Goal: Information Seeking & Learning: Check status

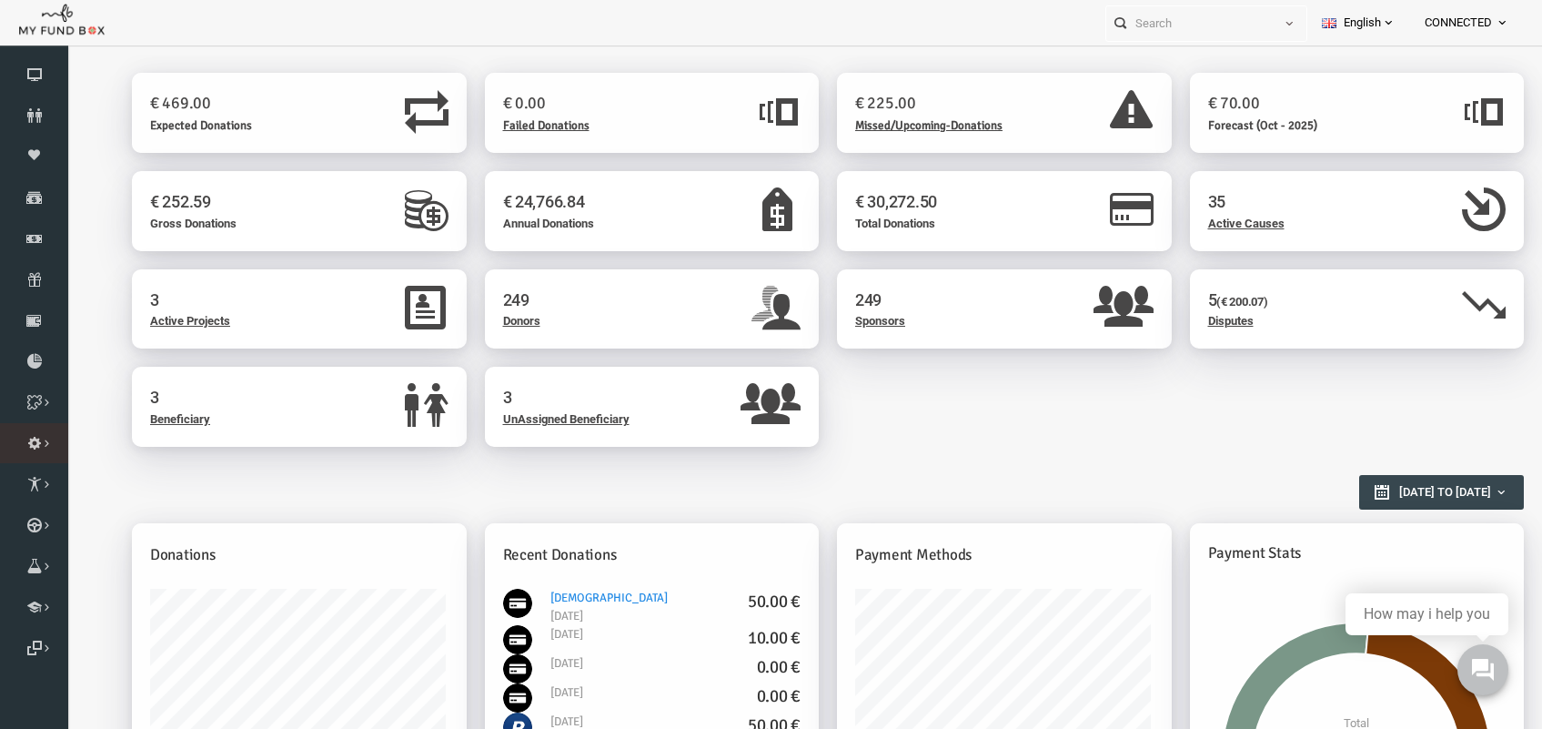
click at [0, 0] on link "Payment Gateway" at bounding box center [0, 0] width 0 height 0
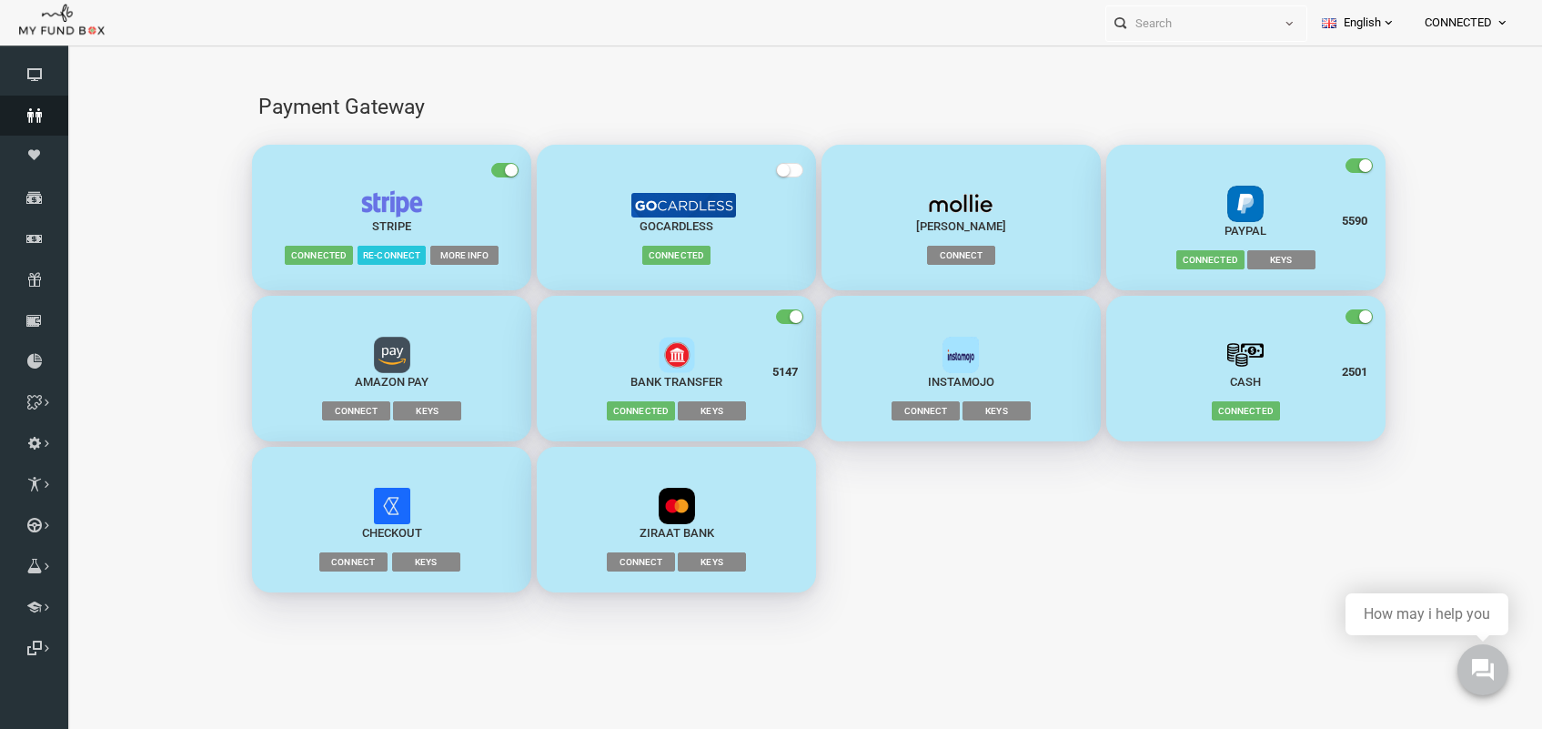
click at [46, 115] on icon at bounding box center [34, 115] width 68 height 15
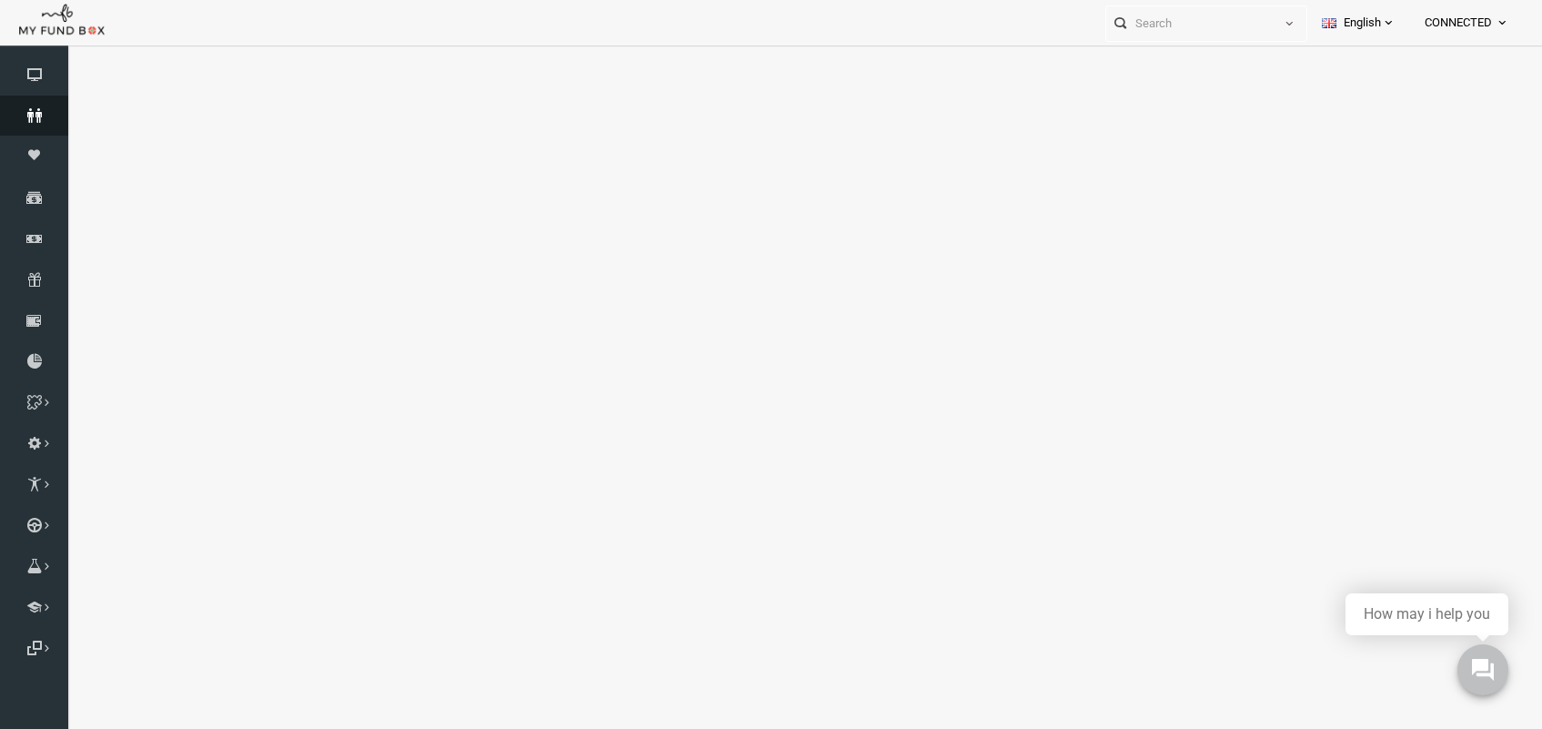
select select "100"
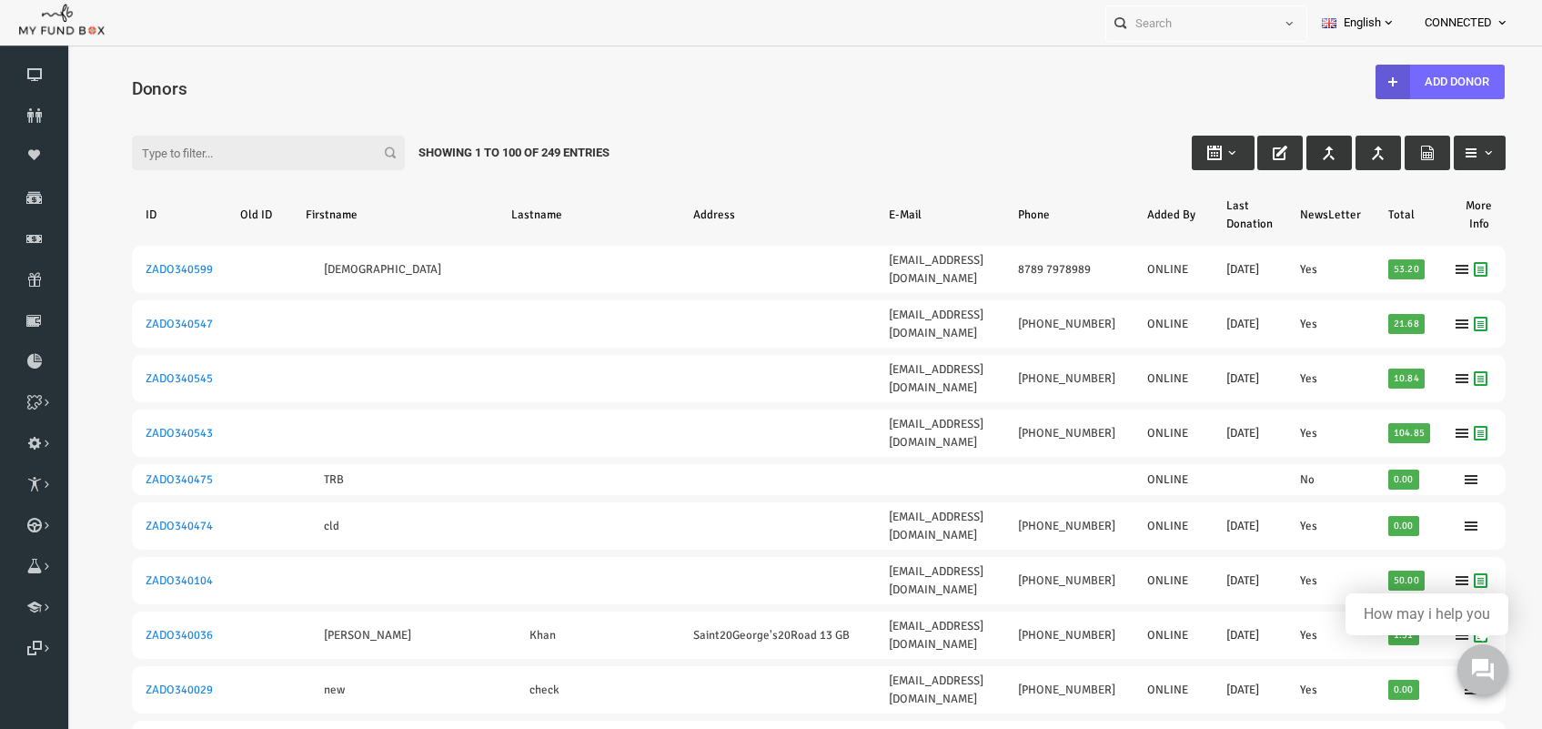
click at [1292, 146] on icon "button" at bounding box center [1299, 153] width 15 height 15
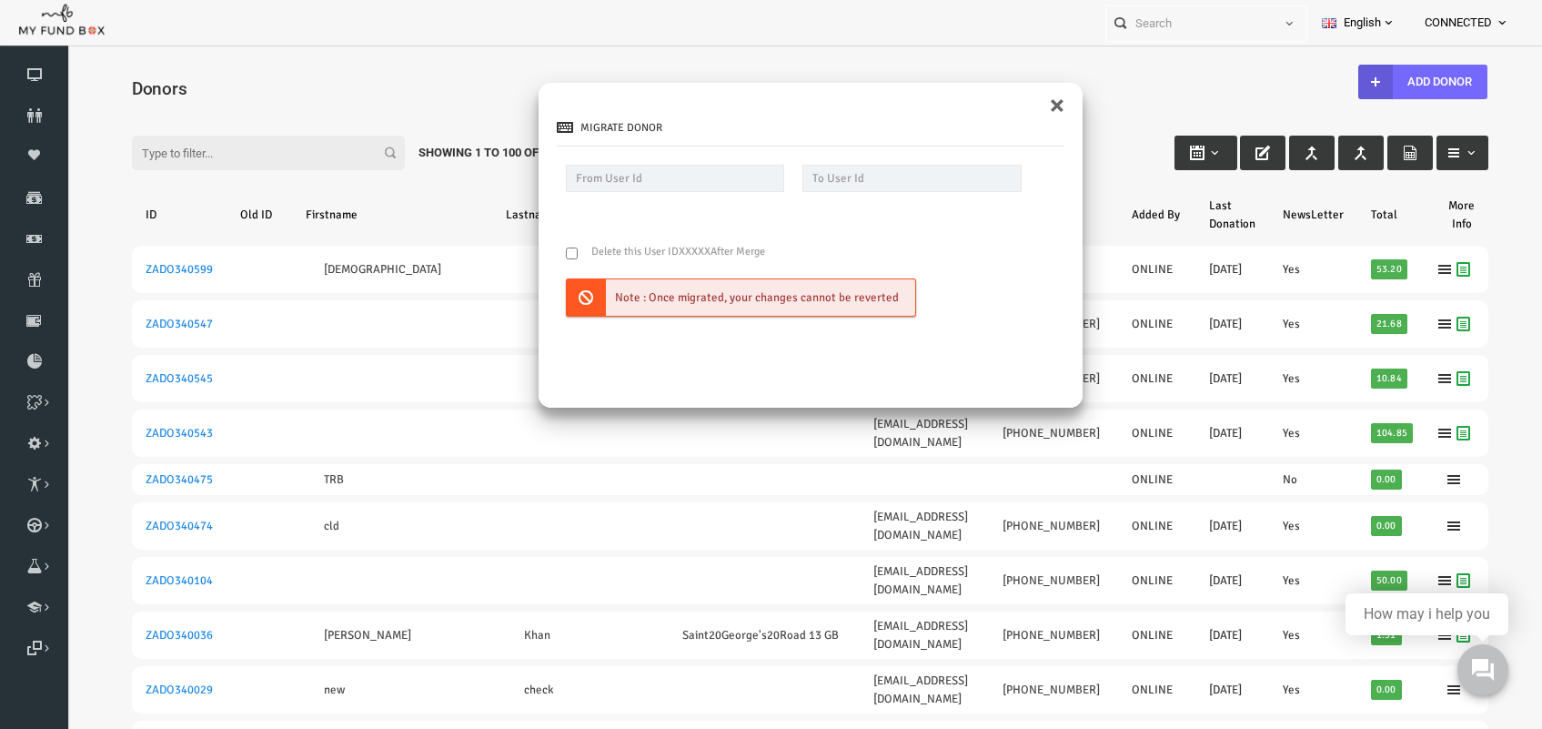
click at [1026, 102] on div "Migrate Donor Delete this User ID XXXXX After Merge Note : Once migrated, your …" at bounding box center [781, 255] width 544 height 306
click at [1022, 102] on div "Migrate Donor Delete this User ID XXXXX After Merge Note : Once migrated, your …" at bounding box center [781, 255] width 544 height 306
click at [1026, 98] on button "×" at bounding box center [1027, 105] width 15 height 27
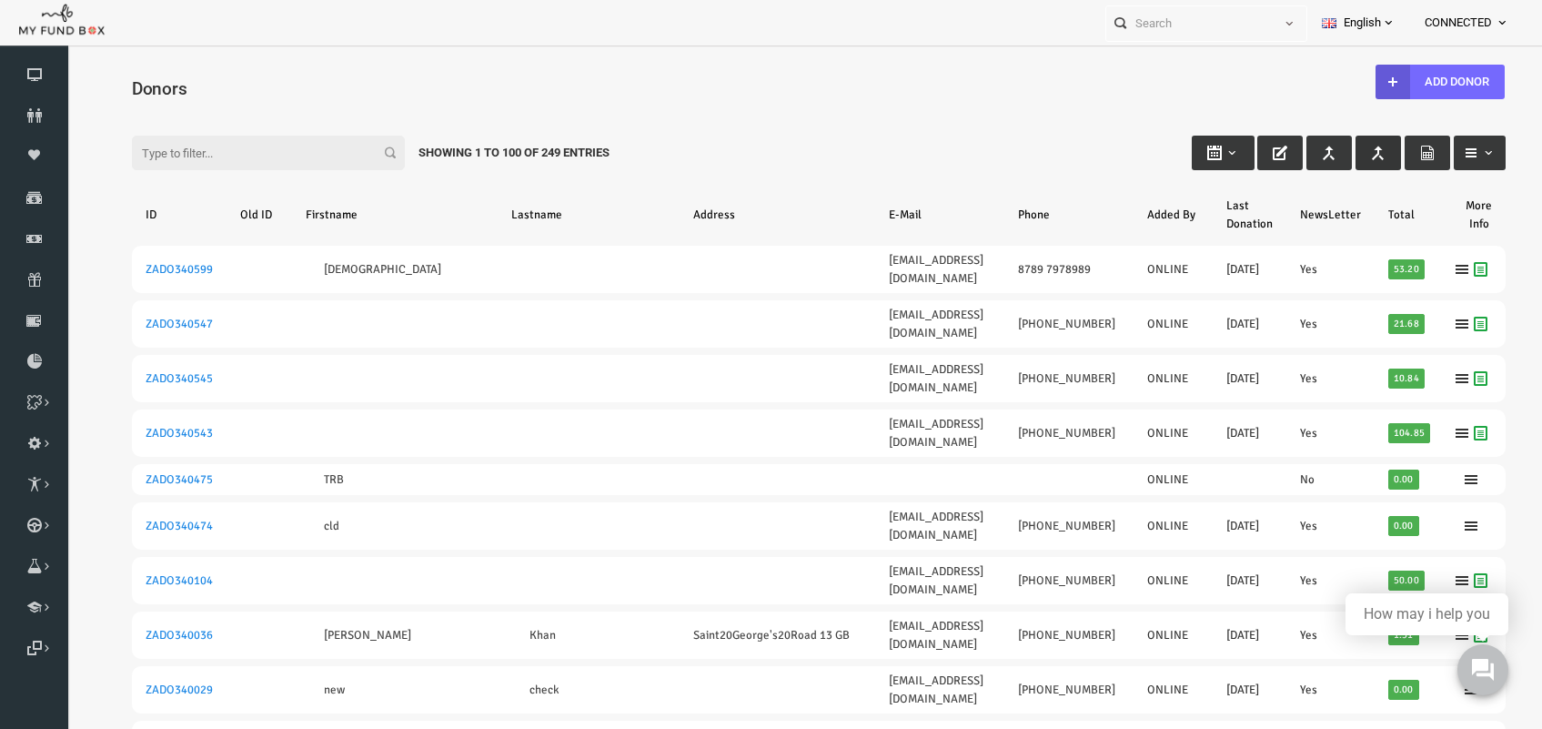
click at [1343, 146] on button "button" at bounding box center [1348, 153] width 45 height 35
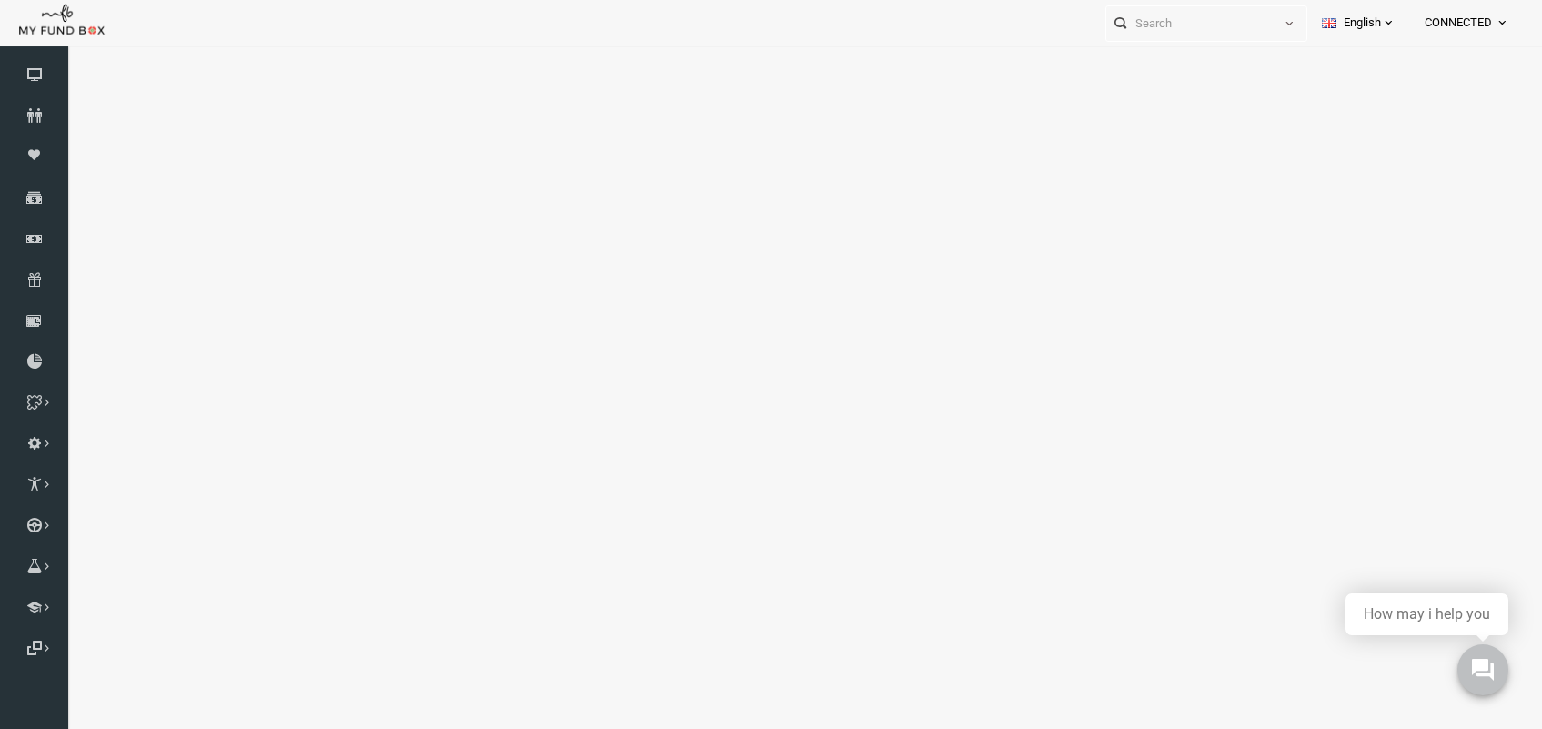
select select "100"
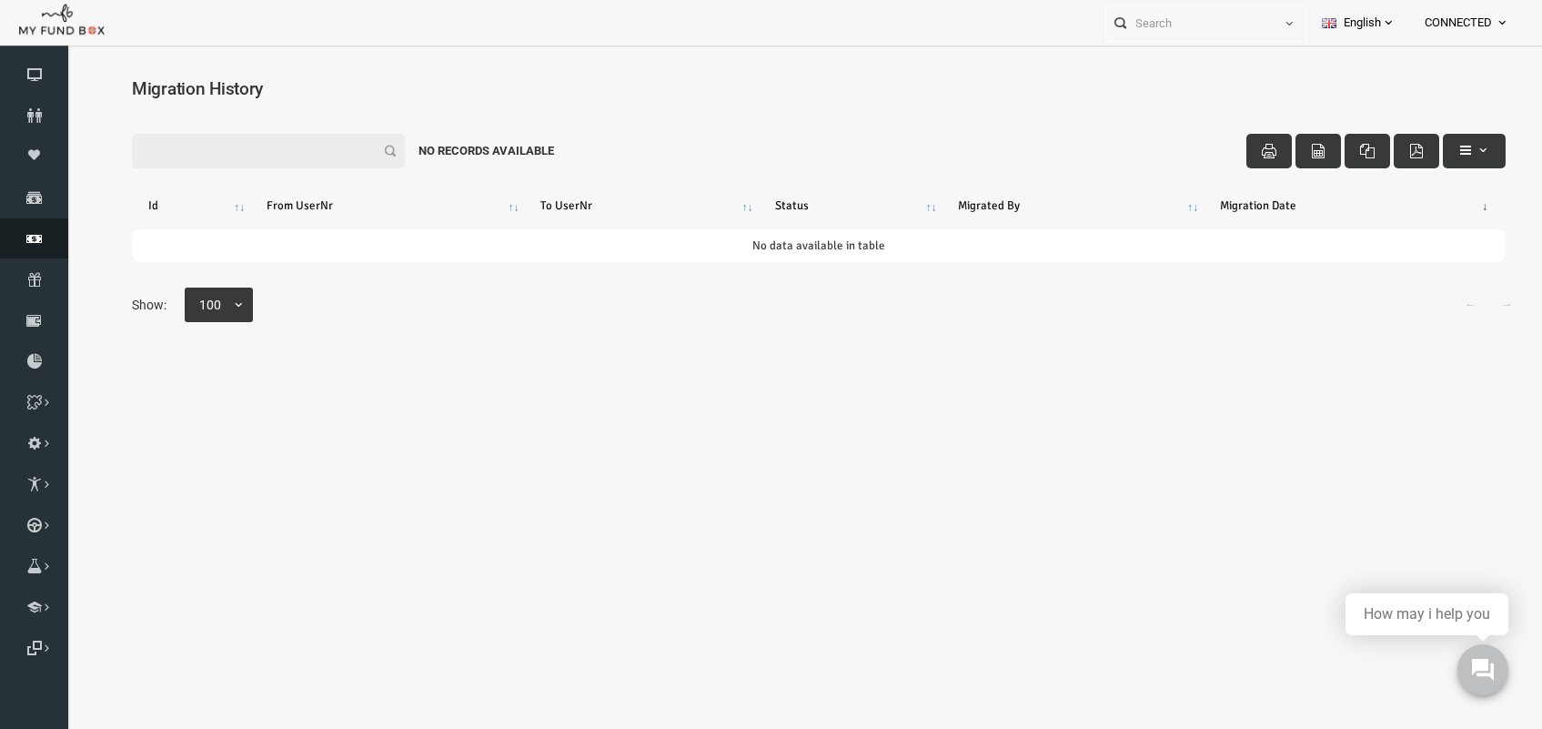
click at [38, 227] on link "Finance" at bounding box center [34, 238] width 68 height 40
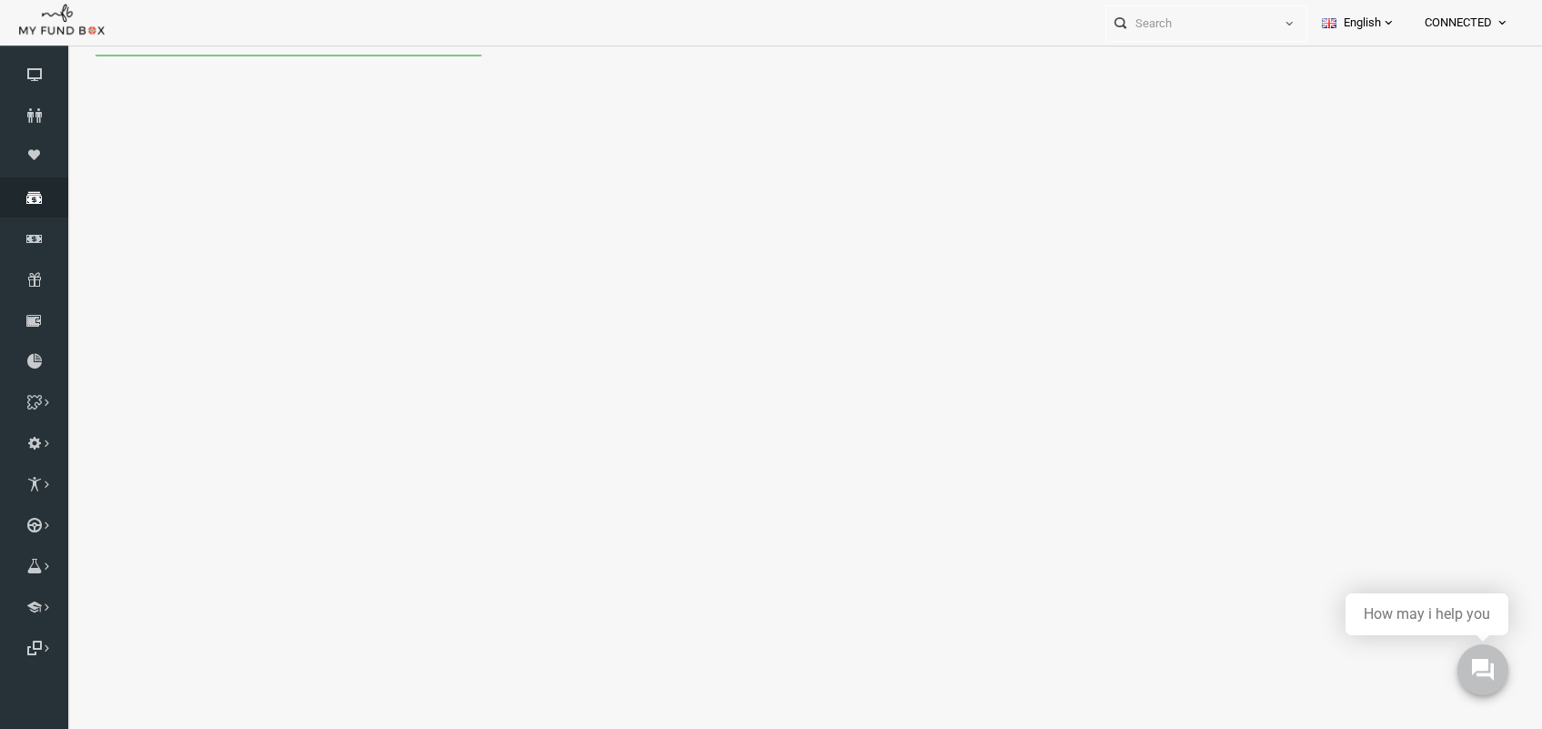
click at [34, 196] on icon at bounding box center [34, 197] width 68 height 15
select select "100"
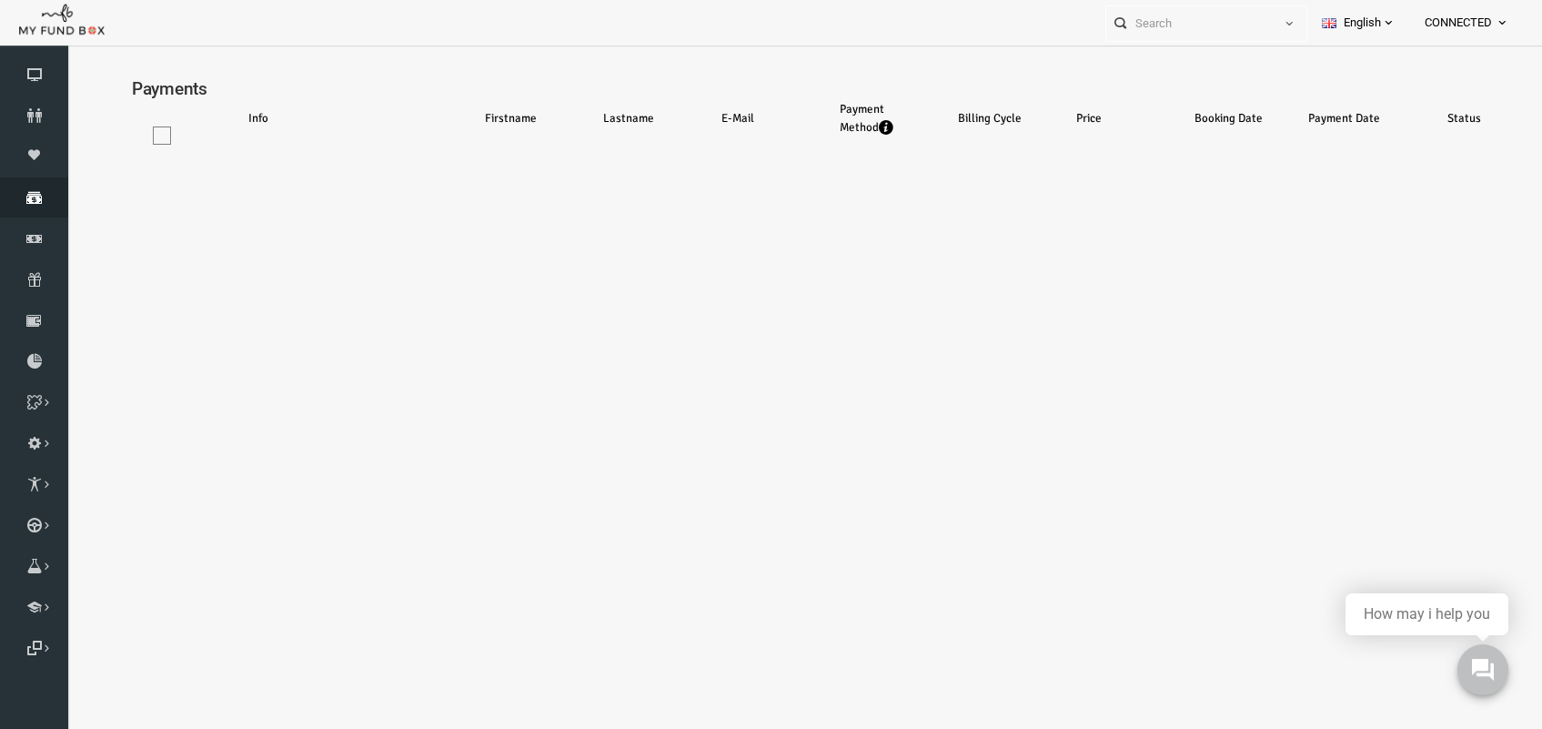
select select "100"
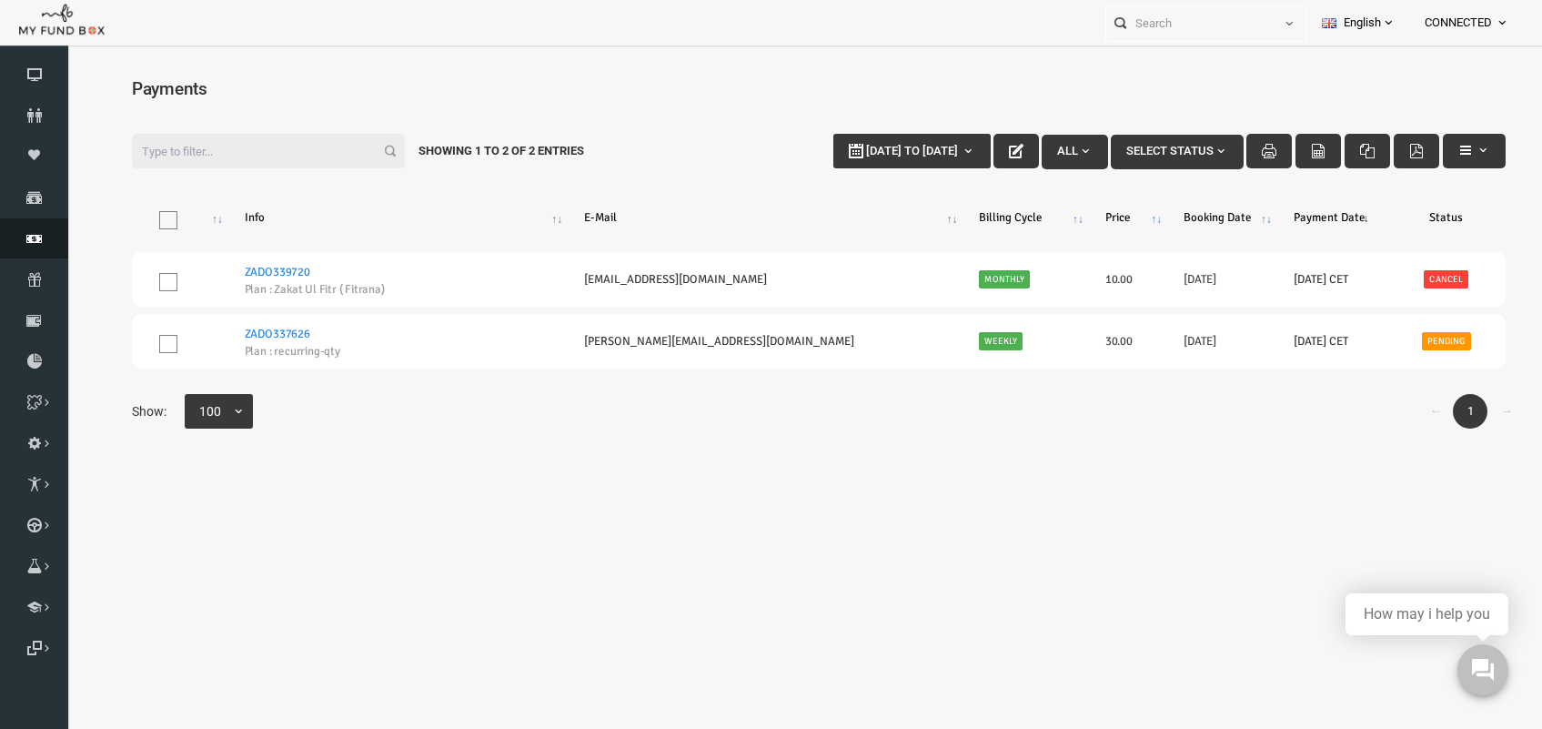
click at [27, 237] on icon at bounding box center [34, 238] width 68 height 15
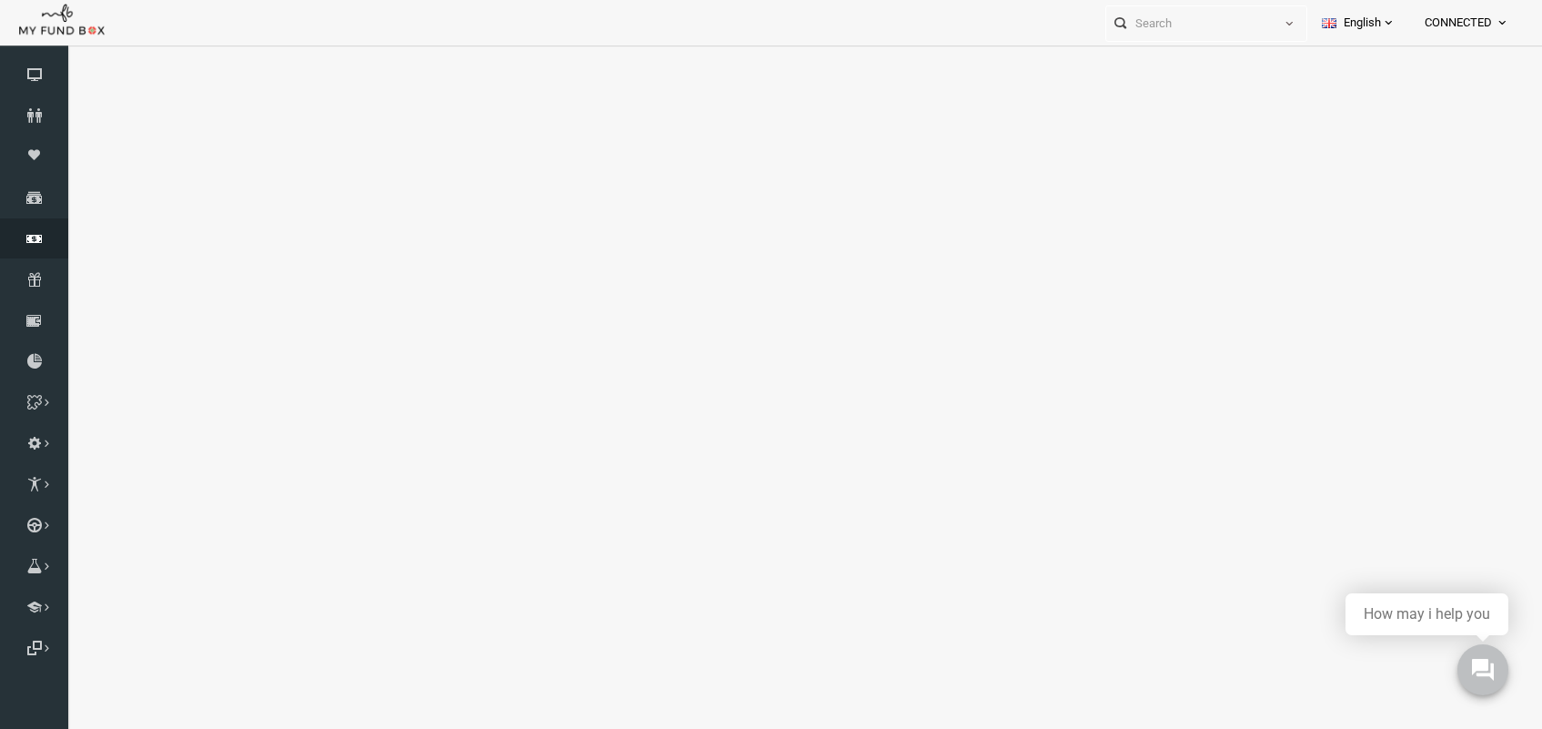
select select "100"
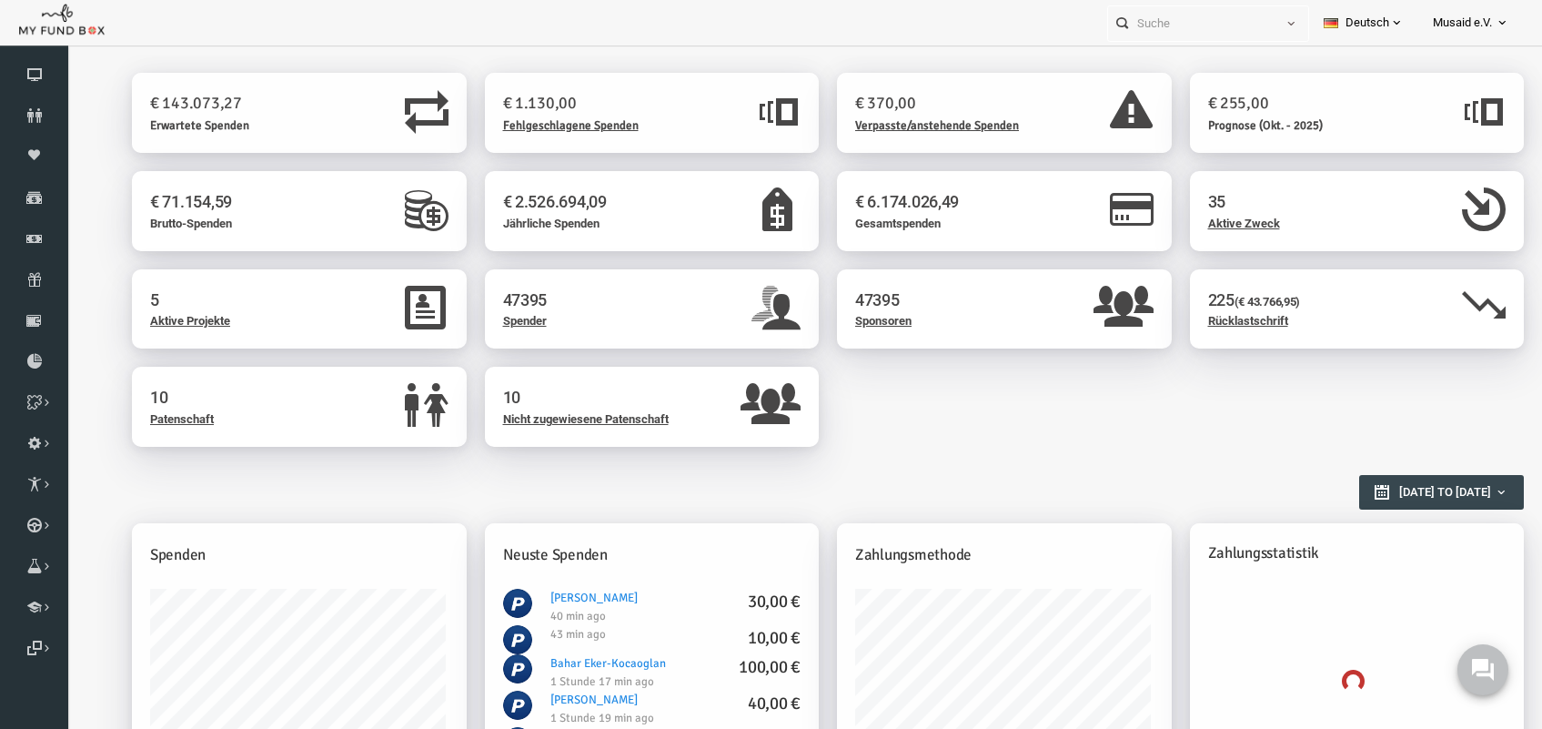
click at [1381, 5] on link "Deutsch" at bounding box center [1363, 22] width 109 height 45
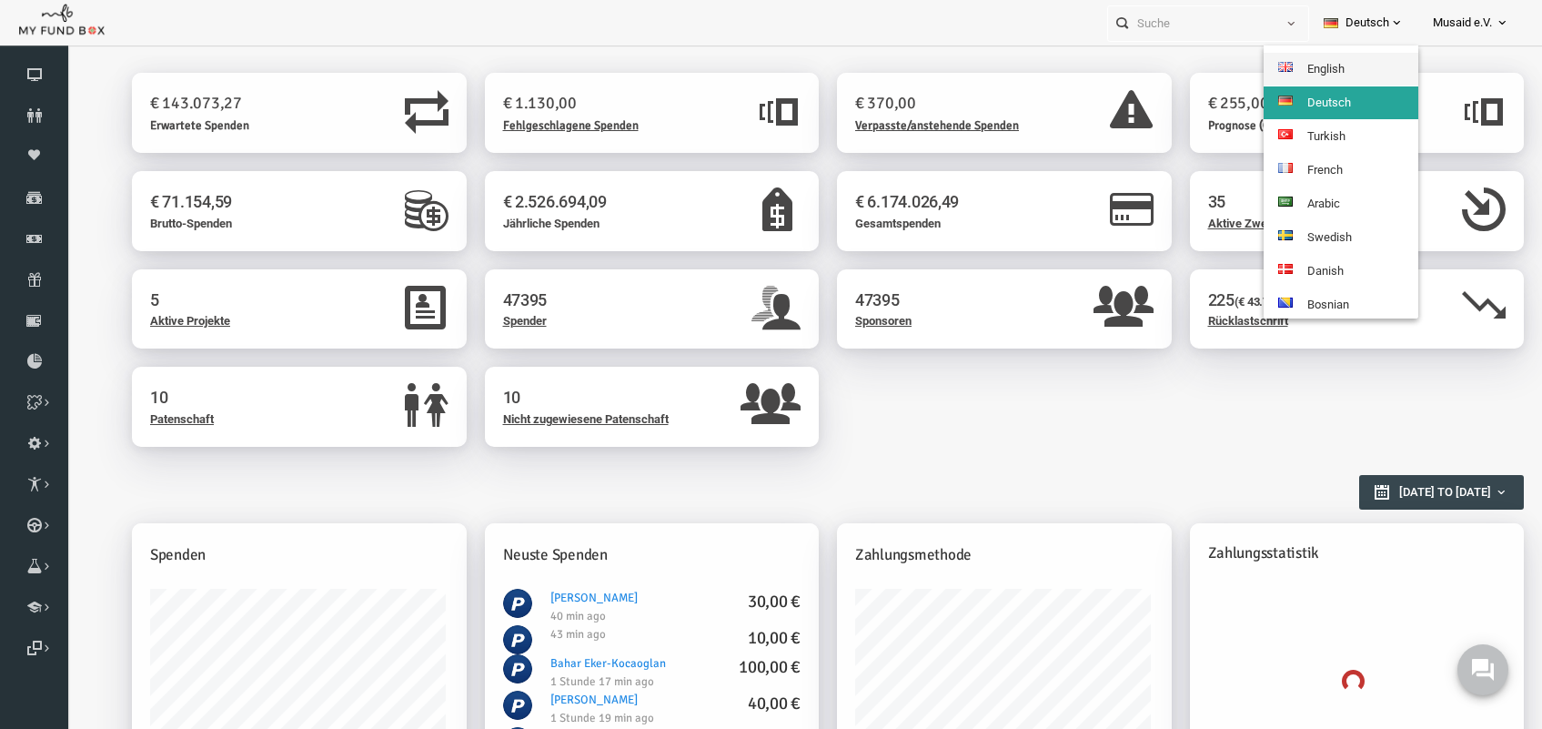
click at [1333, 68] on link "English" at bounding box center [1341, 69] width 155 height 33
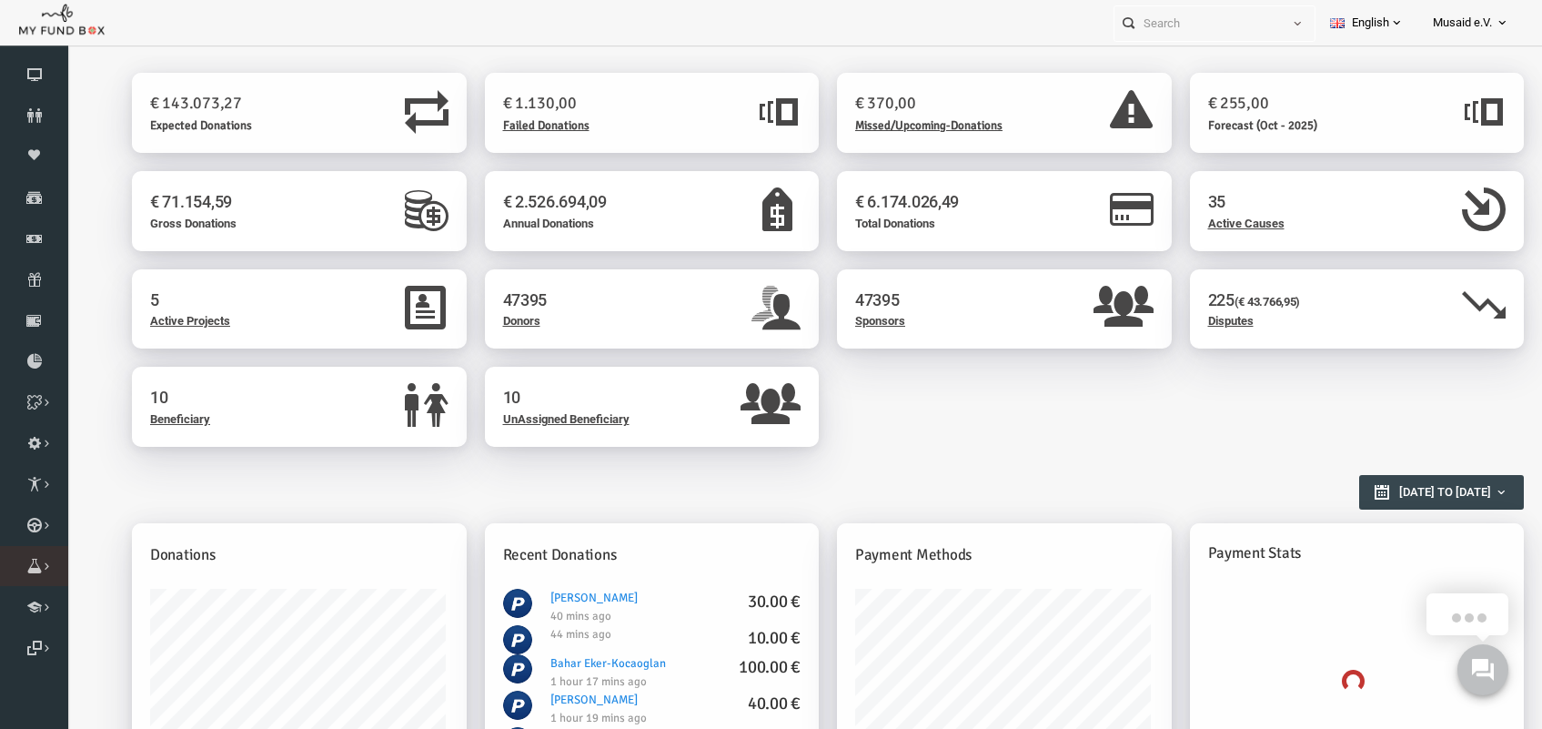
click at [0, 0] on link "Orders" at bounding box center [0, 0] width 0 height 0
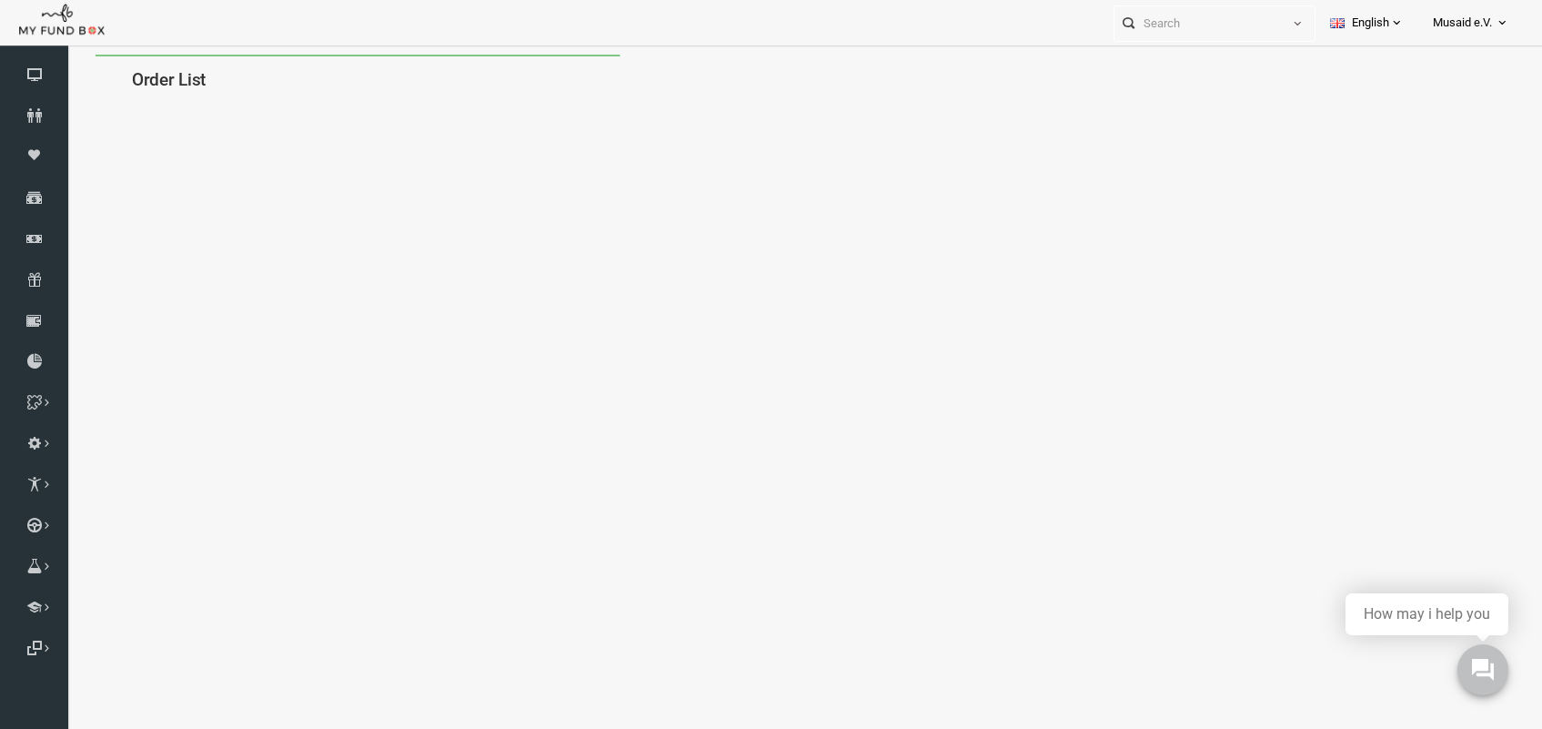
select select "100"
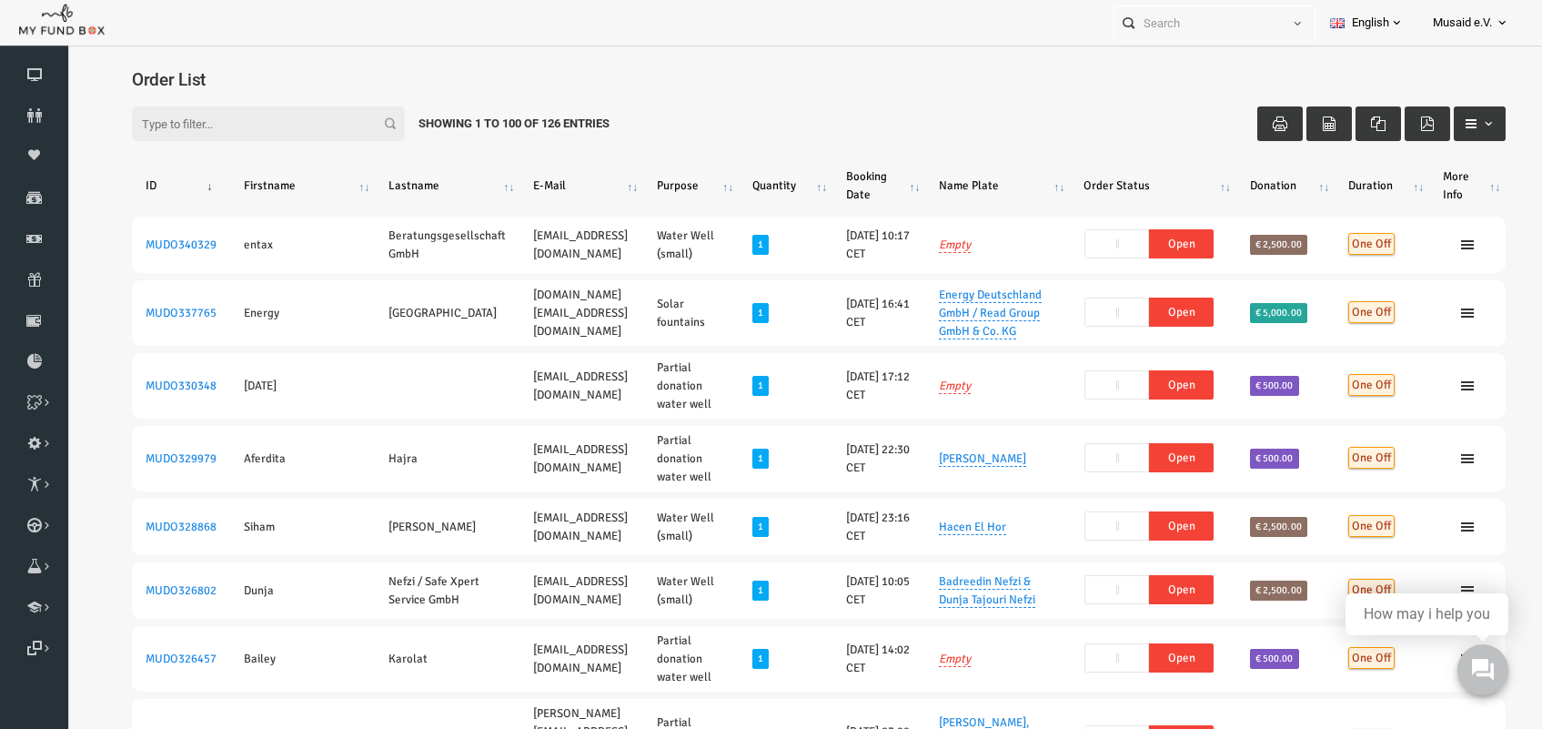
click at [181, 124] on input "Filter:" at bounding box center [238, 123] width 273 height 35
paste input "MUDO340546"
type input "M"
click at [23, 190] on icon at bounding box center [34, 197] width 68 height 15
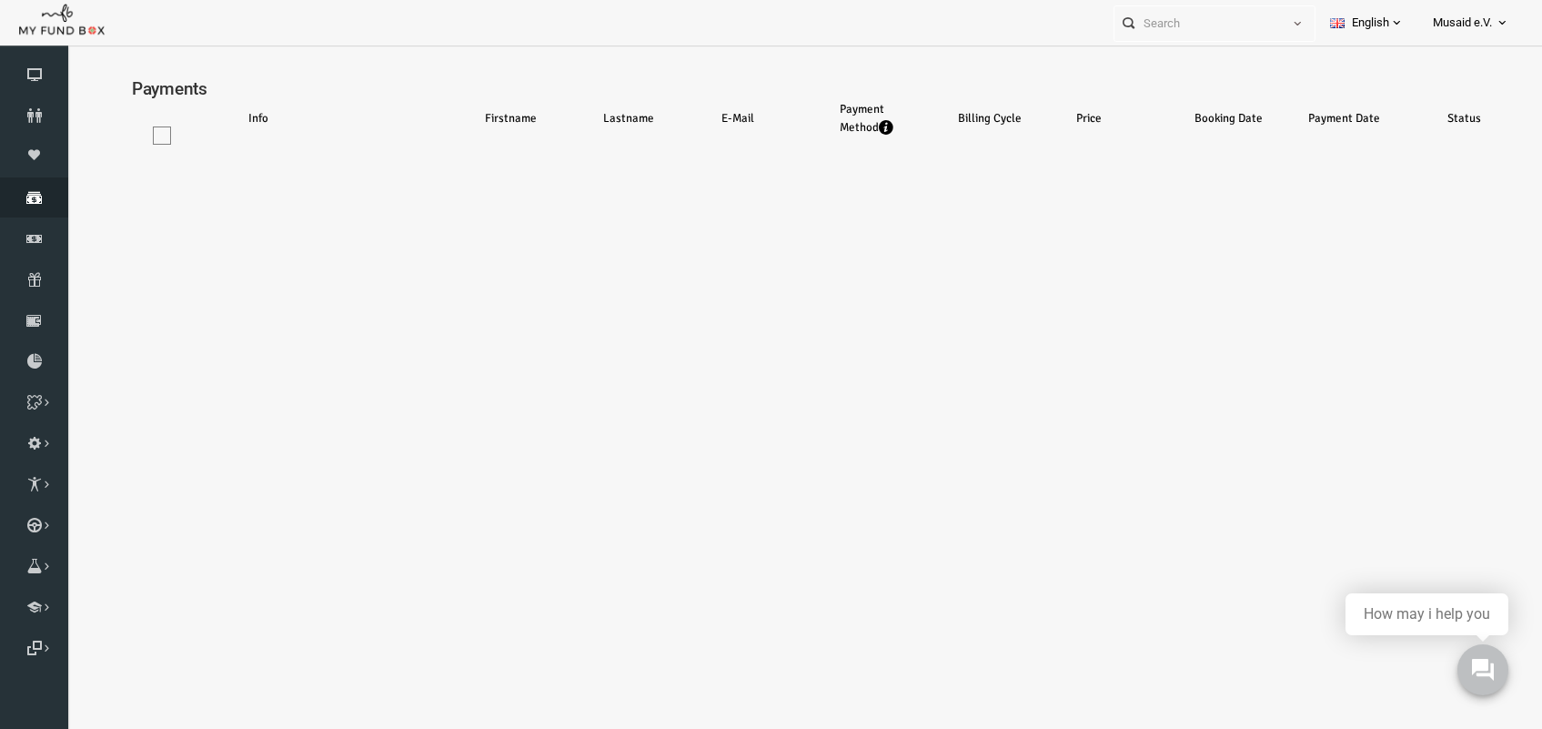
select select "100"
